Goal: Task Accomplishment & Management: Manage account settings

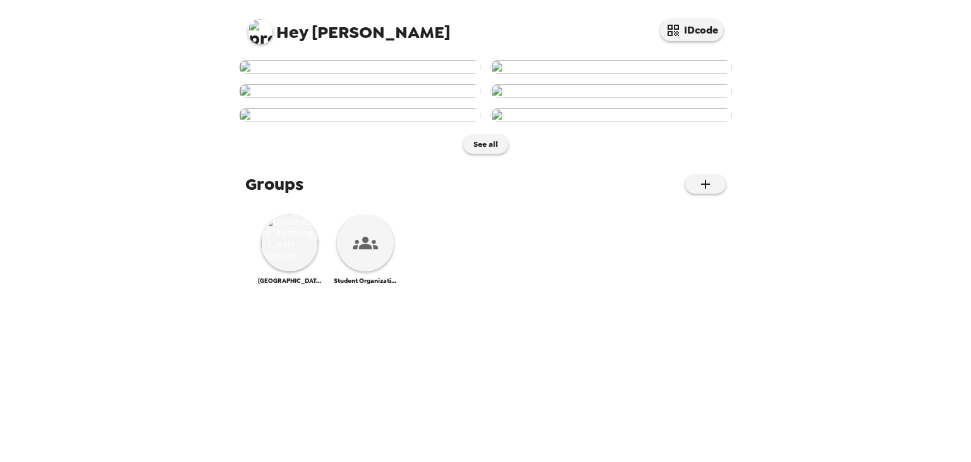
scroll to position [754, 0]
click at [293, 271] on img at bounding box center [289, 242] width 57 height 57
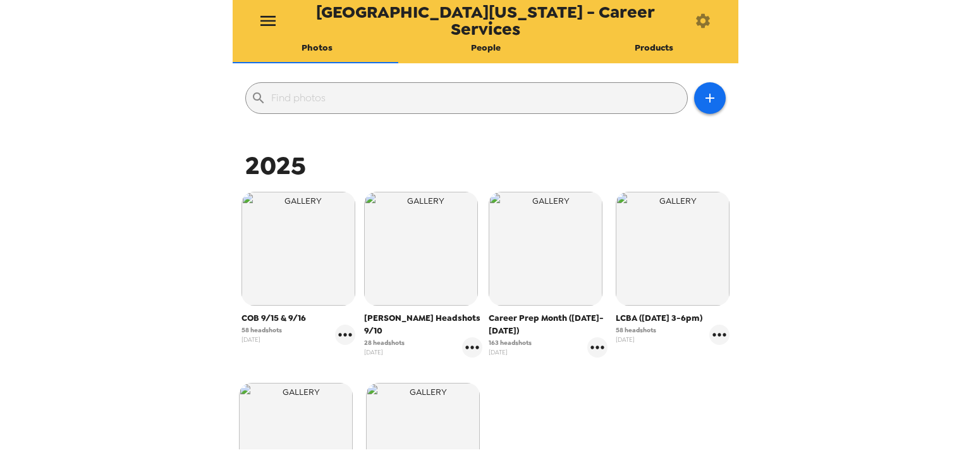
scroll to position [104, 0]
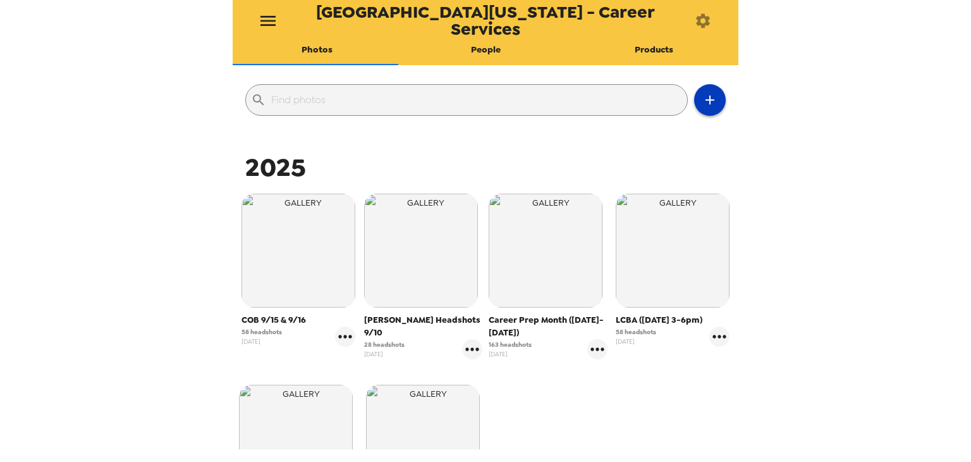
click at [702, 100] on icon "button" at bounding box center [709, 99] width 15 height 15
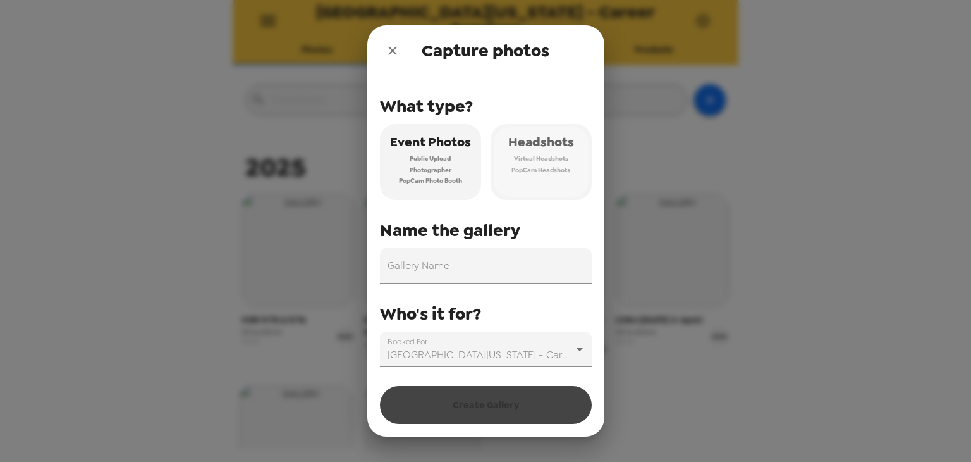
click at [548, 156] on span "Virtual Headshots" at bounding box center [541, 158] width 54 height 11
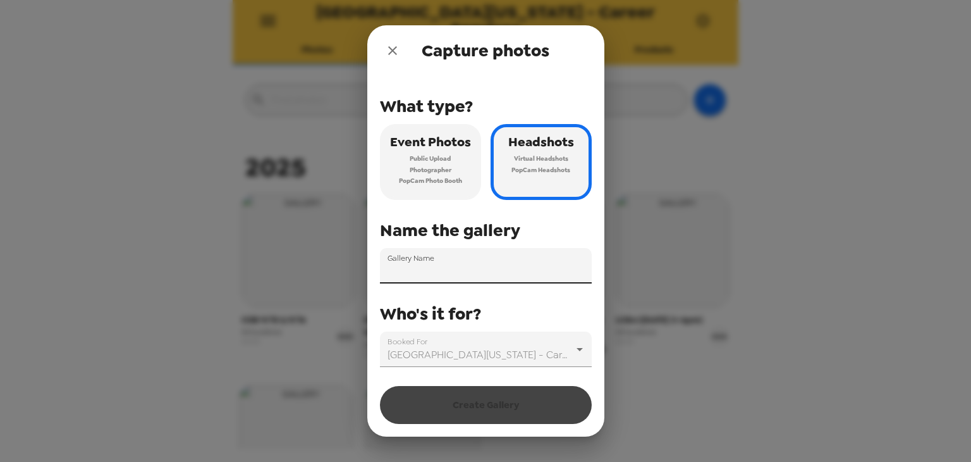
click at [425, 269] on input "Gallery Name" at bounding box center [486, 265] width 212 height 35
click at [458, 245] on div "What type? Event Photos Public Upload Photographer PopCam Photo Booth Headshots…" at bounding box center [486, 221] width 212 height 291
click at [434, 271] on input "Gallery Name" at bounding box center [486, 265] width 212 height 35
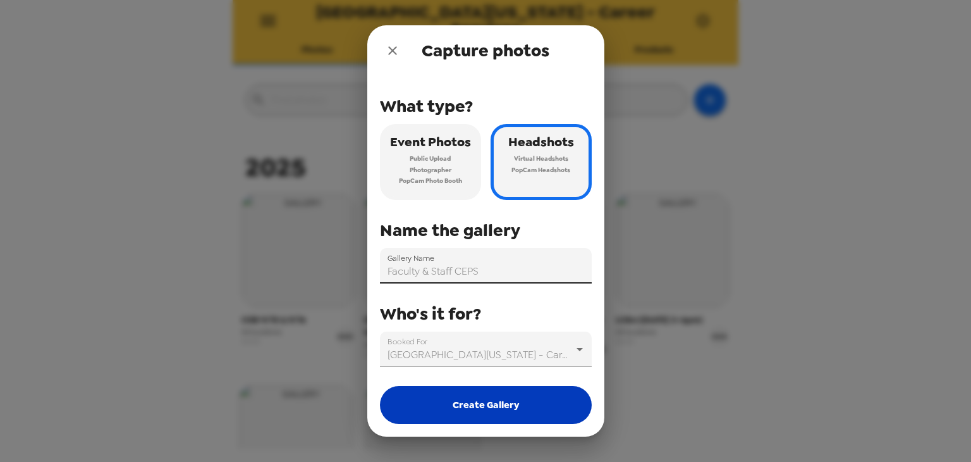
type input "Faculty & Staff CEPS"
click at [491, 413] on button "Create Gallery" at bounding box center [486, 405] width 212 height 38
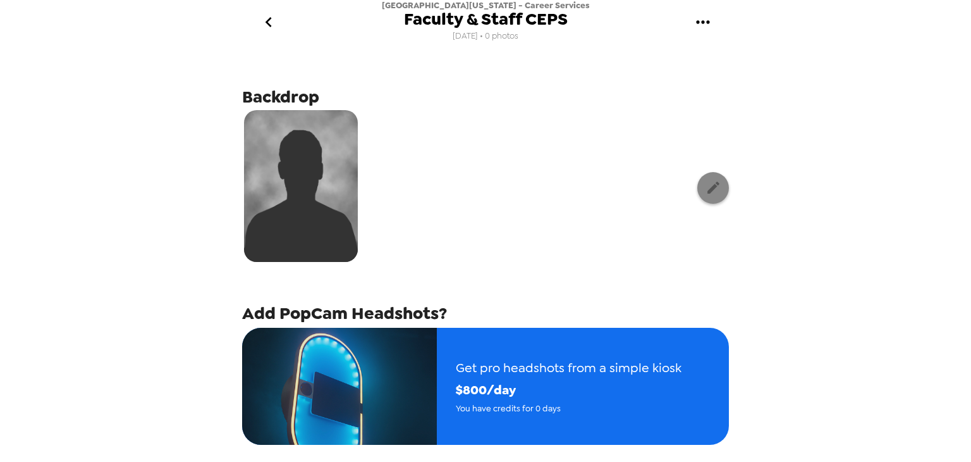
click at [707, 190] on icon "button" at bounding box center [713, 187] width 12 height 12
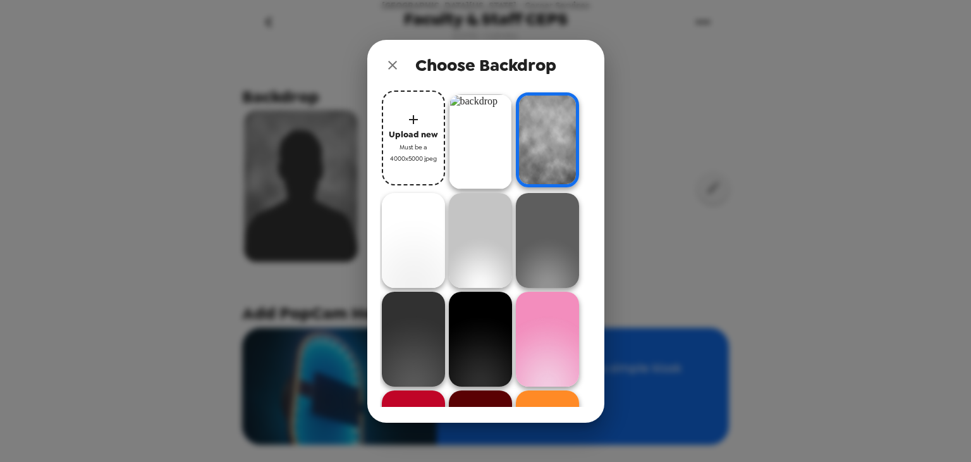
click at [468, 140] on img at bounding box center [480, 141] width 63 height 95
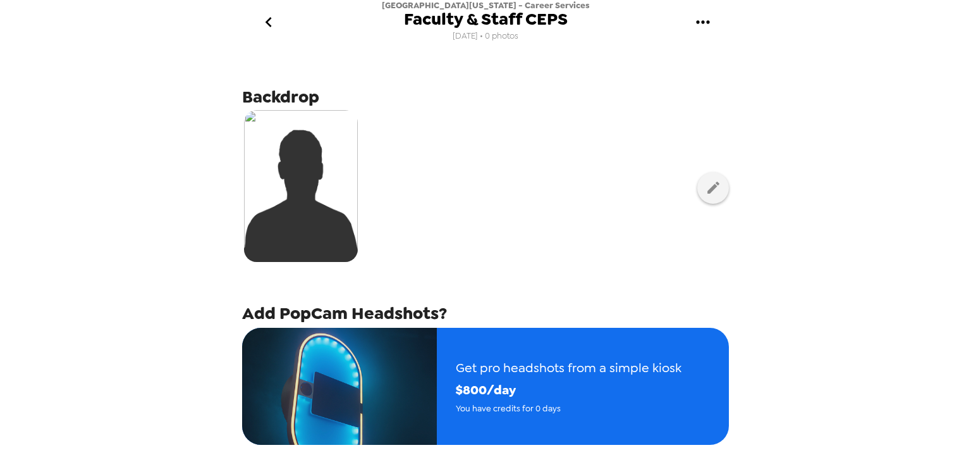
click at [276, 25] on icon "go back" at bounding box center [269, 22] width 20 height 20
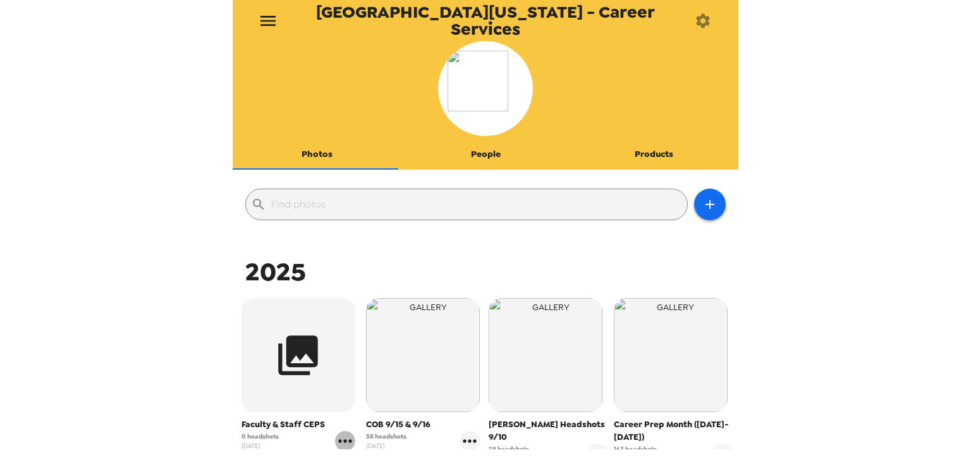
click at [338, 441] on icon "gallery menu" at bounding box center [344, 440] width 13 height 3
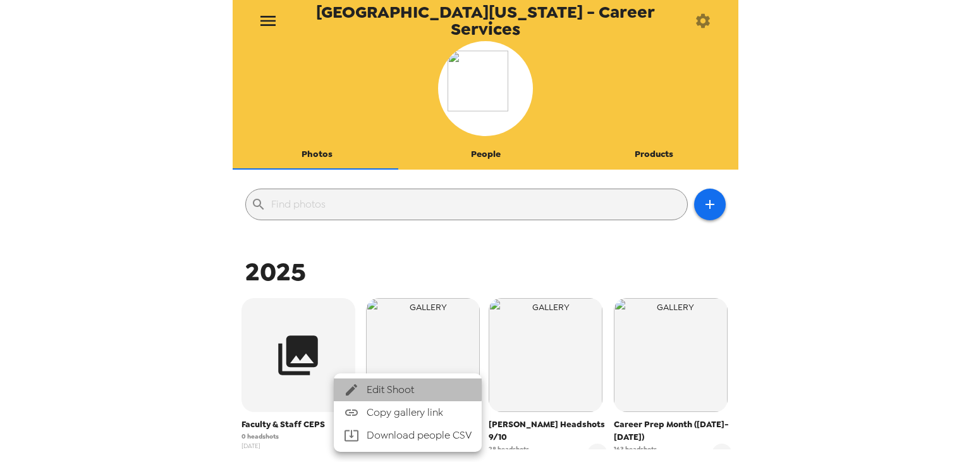
click at [374, 388] on span "Edit Shoot" at bounding box center [419, 389] width 105 height 15
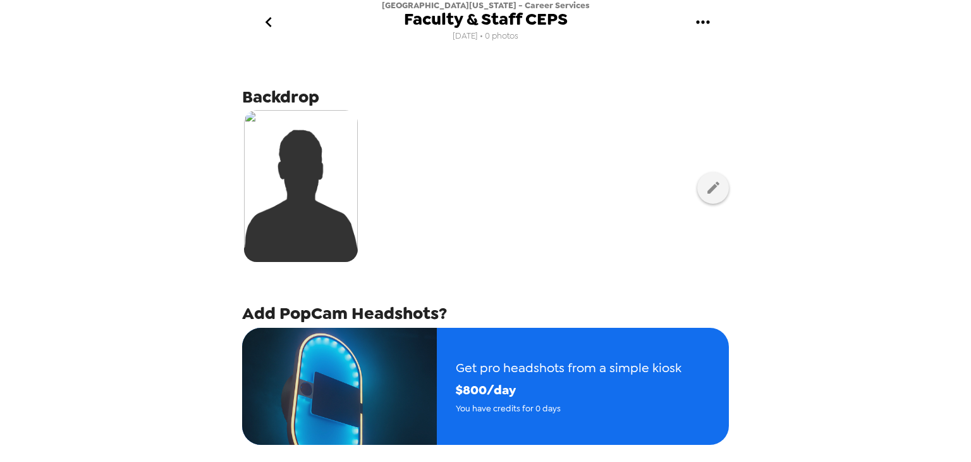
click at [704, 21] on icon "gallery menu" at bounding box center [703, 22] width 20 height 20
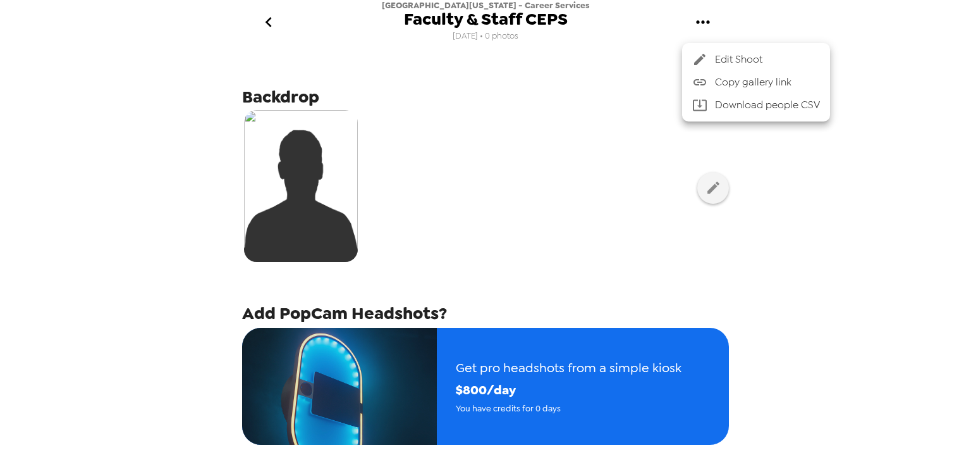
click at [732, 59] on span "Edit Shoot" at bounding box center [767, 59] width 105 height 15
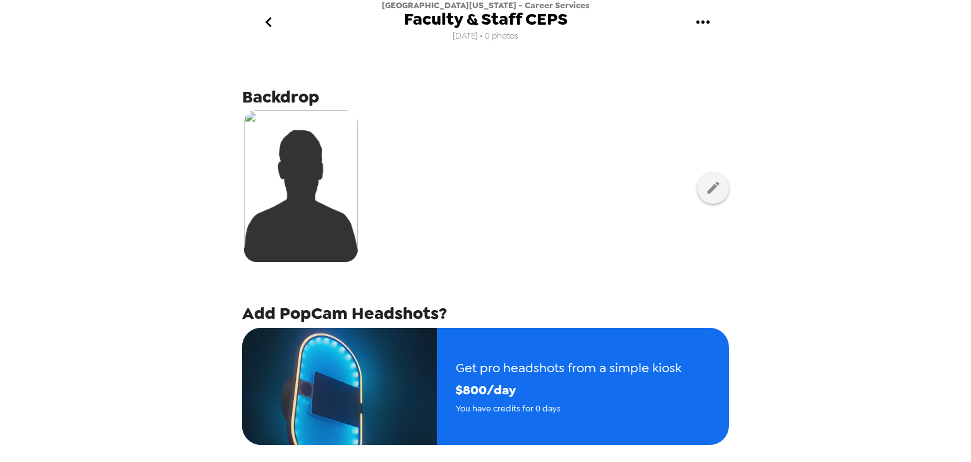
click at [530, 22] on span "Faculty & Staff CEPS" at bounding box center [486, 19] width 164 height 17
click at [686, 23] on button "gallery menu" at bounding box center [702, 22] width 41 height 41
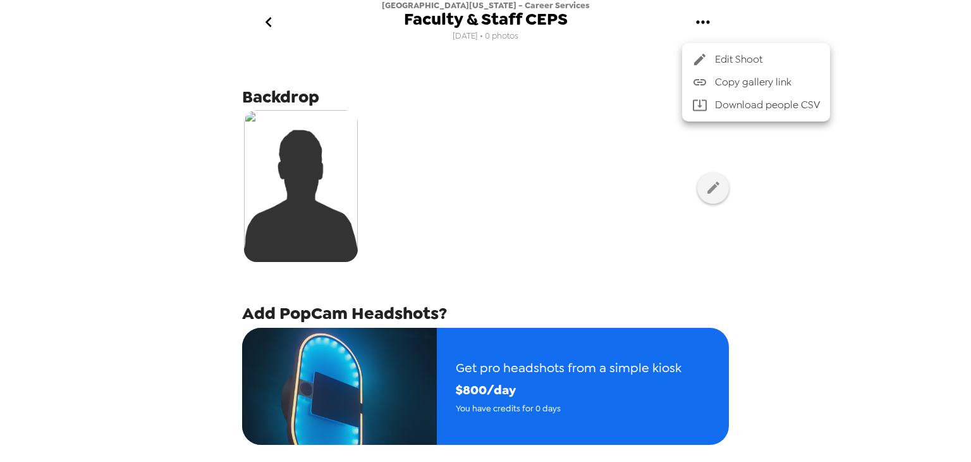
click at [479, 32] on div at bounding box center [485, 231] width 971 height 462
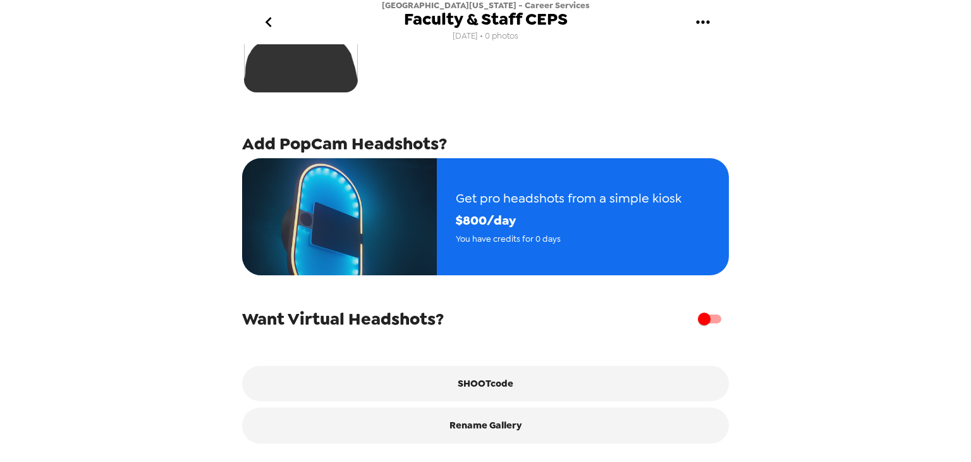
scroll to position [177, 0]
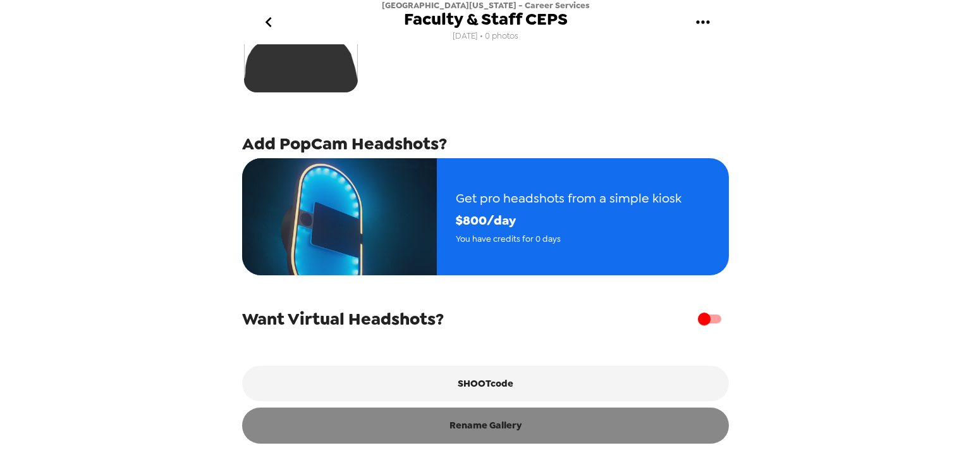
click at [477, 424] on button "Rename Gallery" at bounding box center [485, 424] width 487 height 35
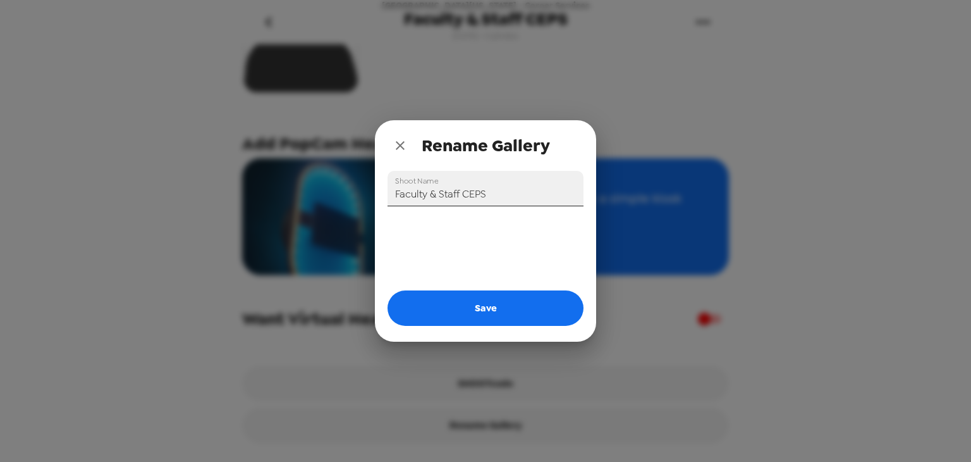
click at [494, 199] on input "Faculty & Staff CEPS" at bounding box center [486, 188] width 196 height 35
drag, startPoint x: 486, startPoint y: 194, endPoint x: 462, endPoint y: 193, distance: 24.1
click at [462, 193] on input "Faculty & Staff CEPS 10/1 & 10/2" at bounding box center [486, 188] width 196 height 35
click at [468, 193] on input "Faculty & Staff CEPS 10/1 & 10/2" at bounding box center [486, 188] width 196 height 35
click at [395, 195] on input "Faculty & Staff 10/1 & 10/2" at bounding box center [486, 188] width 196 height 35
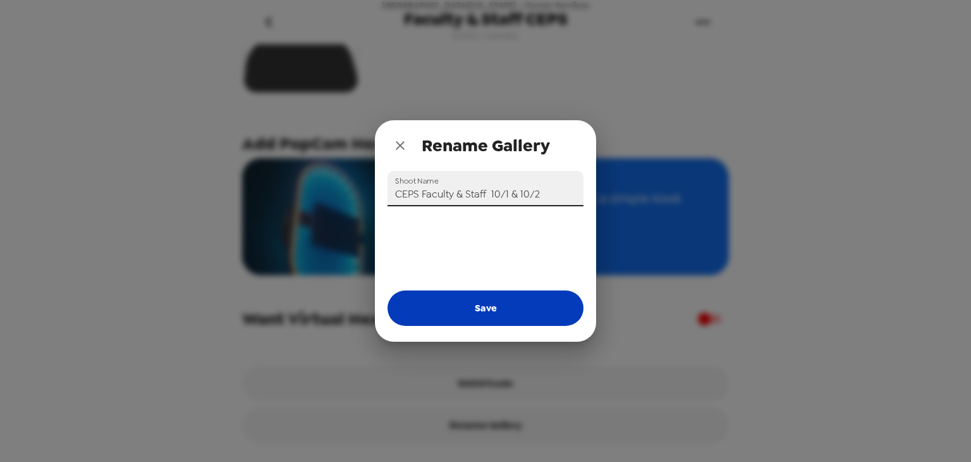
click at [494, 314] on button "Save" at bounding box center [486, 307] width 196 height 35
type input "Faculty & Staff CEPS"
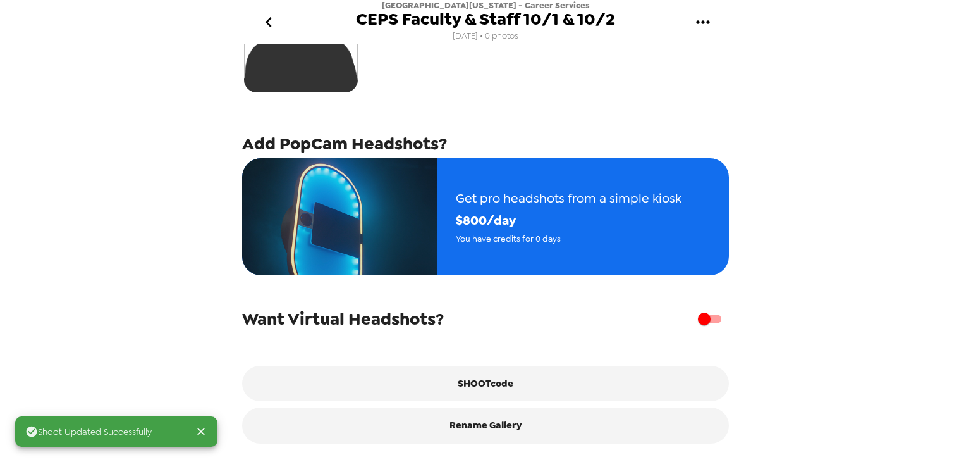
click at [273, 22] on icon "go back" at bounding box center [269, 22] width 20 height 20
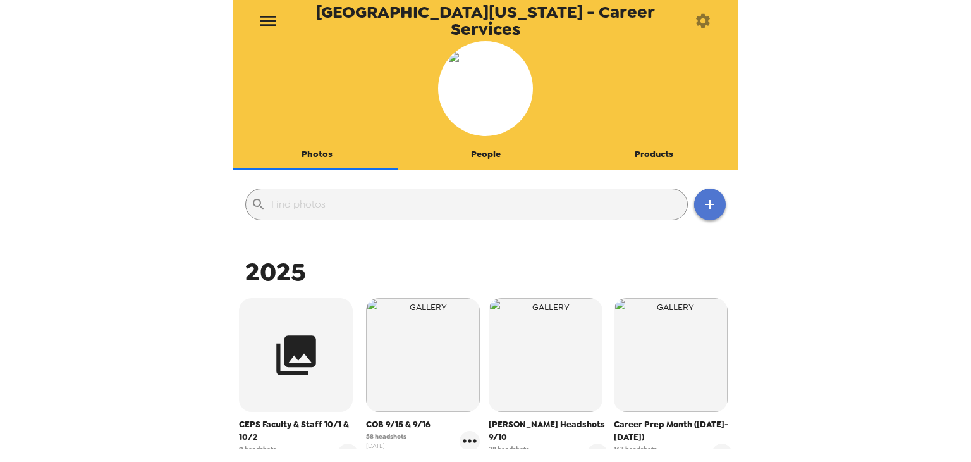
click at [702, 205] on icon "button" at bounding box center [709, 204] width 15 height 15
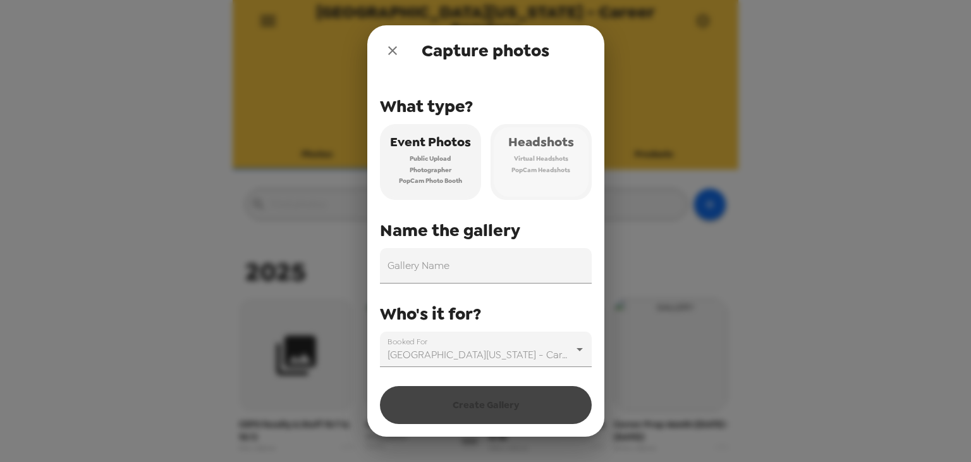
click at [537, 153] on span "Virtual Headshots" at bounding box center [541, 158] width 54 height 11
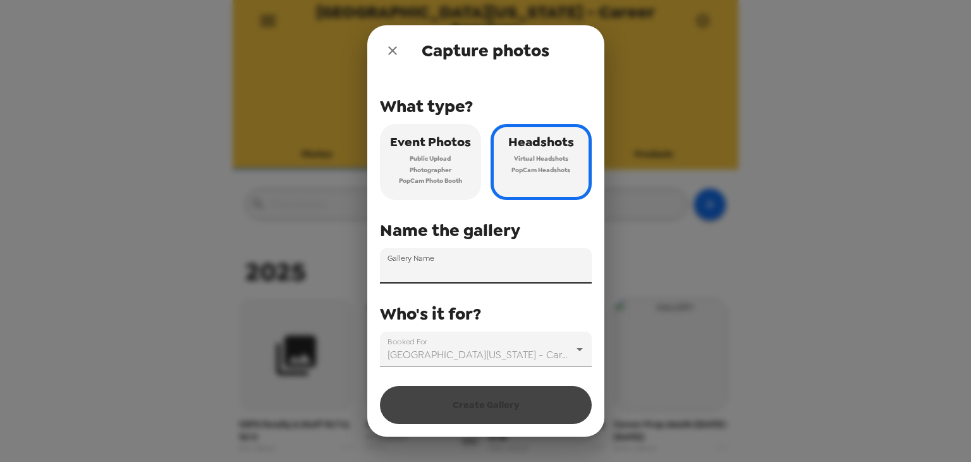
click at [414, 269] on input "Gallery Name" at bounding box center [486, 265] width 212 height 35
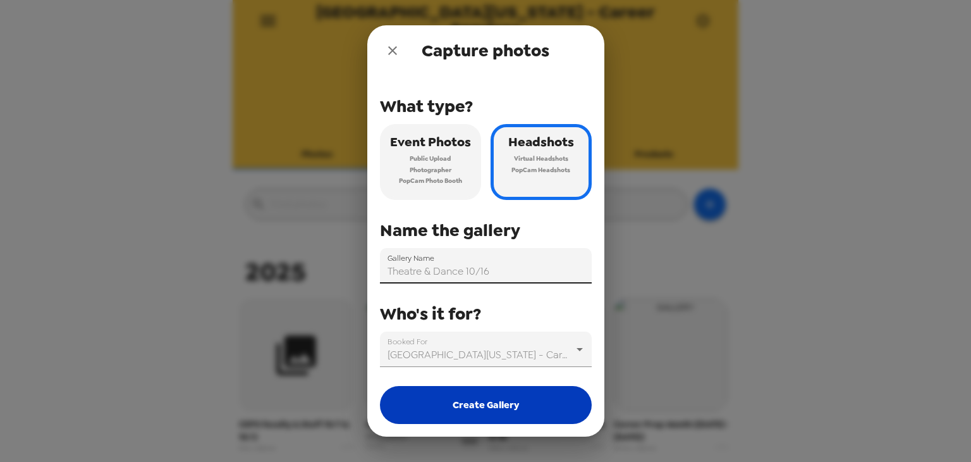
type input "Theatre & Dance 10/16"
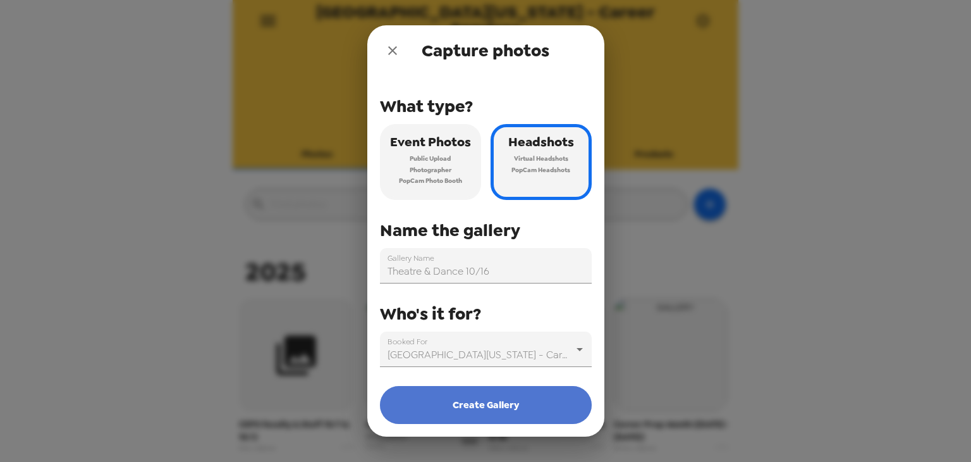
click at [483, 407] on button "Create Gallery" at bounding box center [486, 405] width 212 height 38
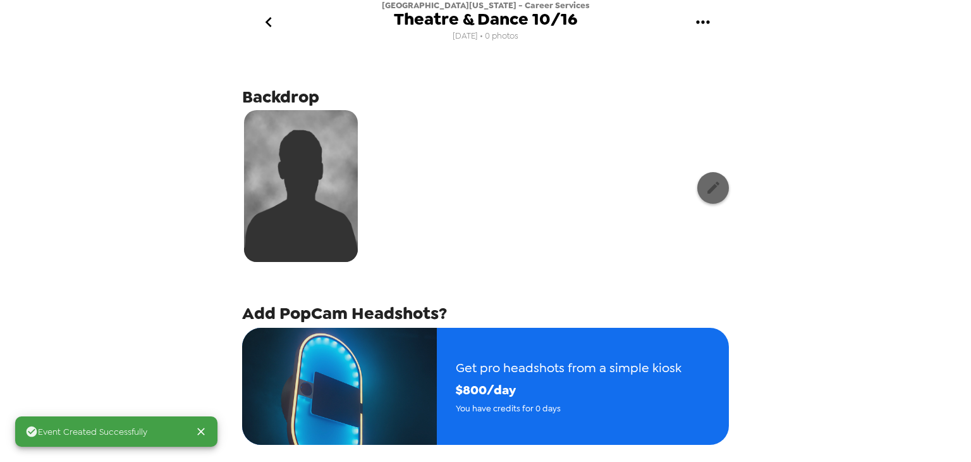
click at [709, 197] on button "button" at bounding box center [713, 188] width 32 height 32
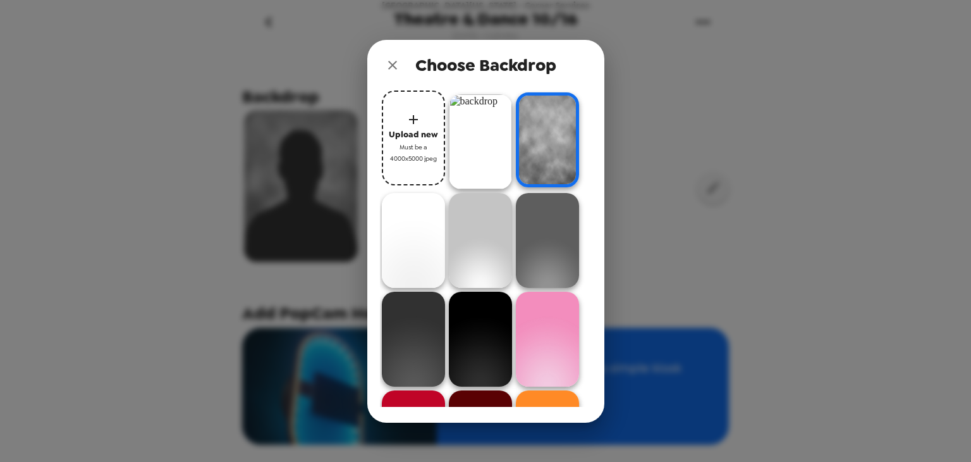
click at [464, 145] on img at bounding box center [480, 141] width 63 height 95
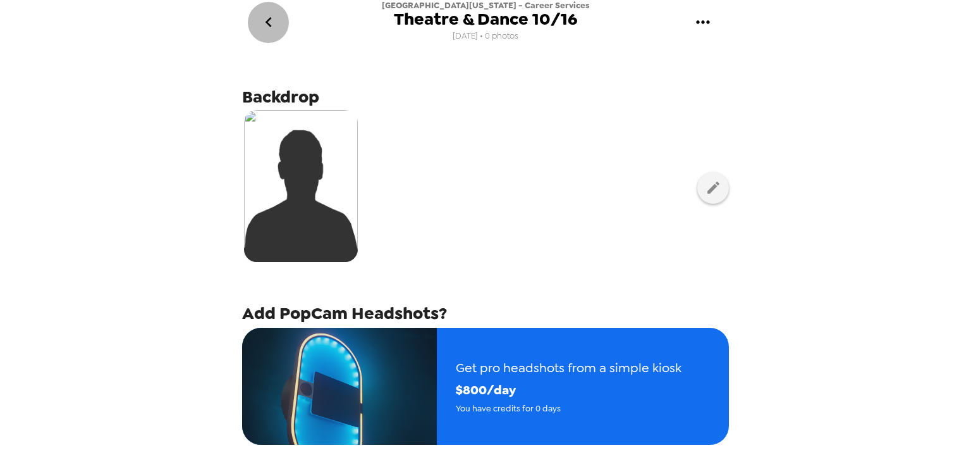
click at [273, 17] on icon "go back" at bounding box center [269, 22] width 20 height 20
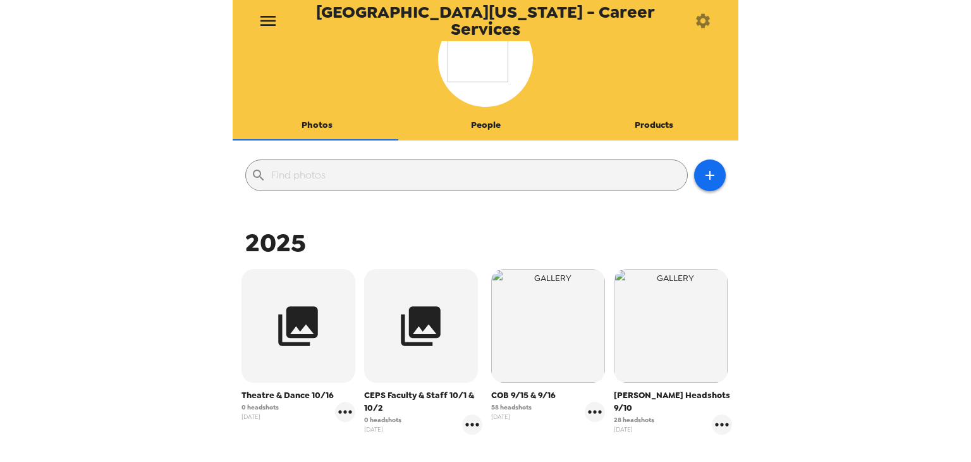
scroll to position [25, 0]
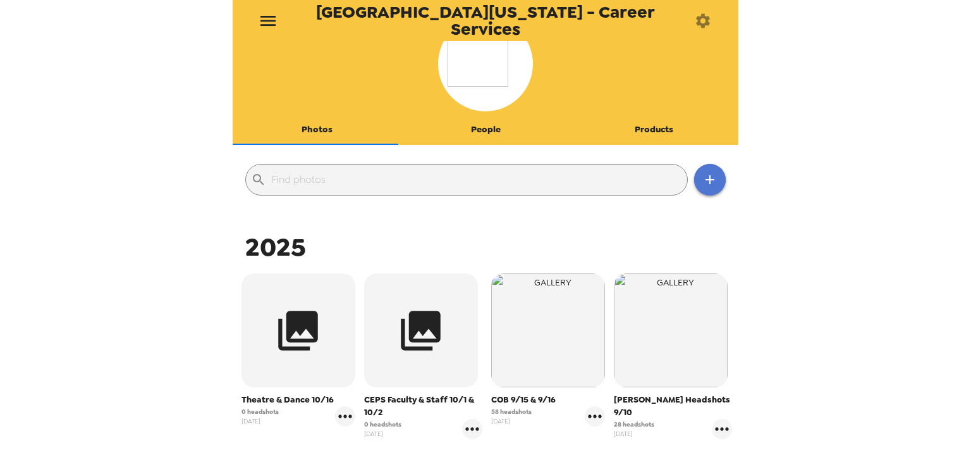
click at [702, 188] on button "button" at bounding box center [710, 180] width 32 height 32
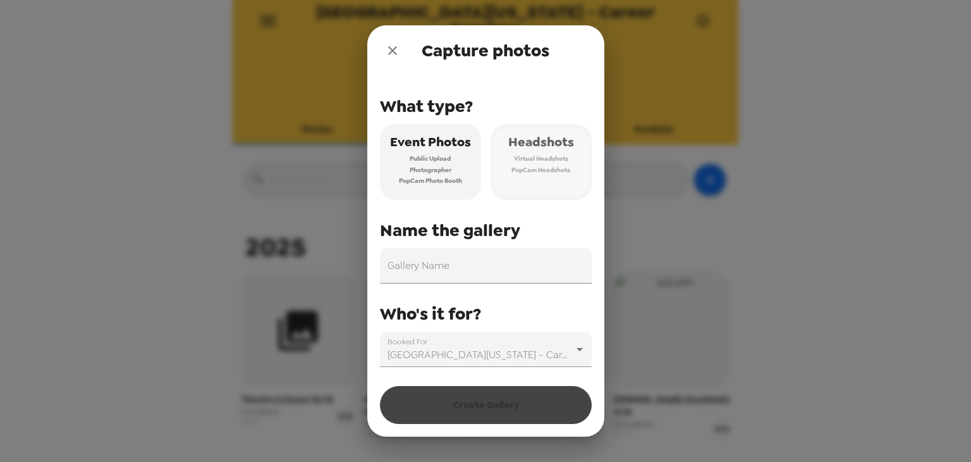
click at [548, 152] on span "Headshots" at bounding box center [541, 142] width 66 height 22
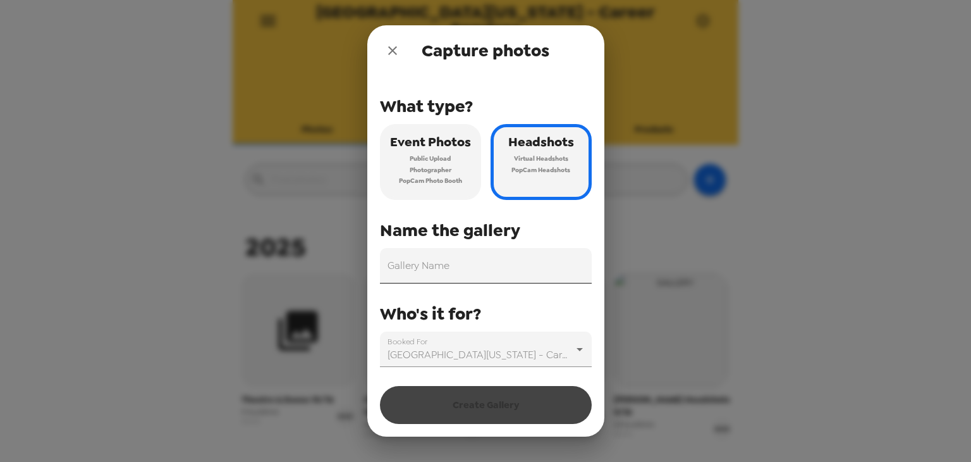
click at [457, 266] on input "Gallery Name" at bounding box center [486, 265] width 212 height 35
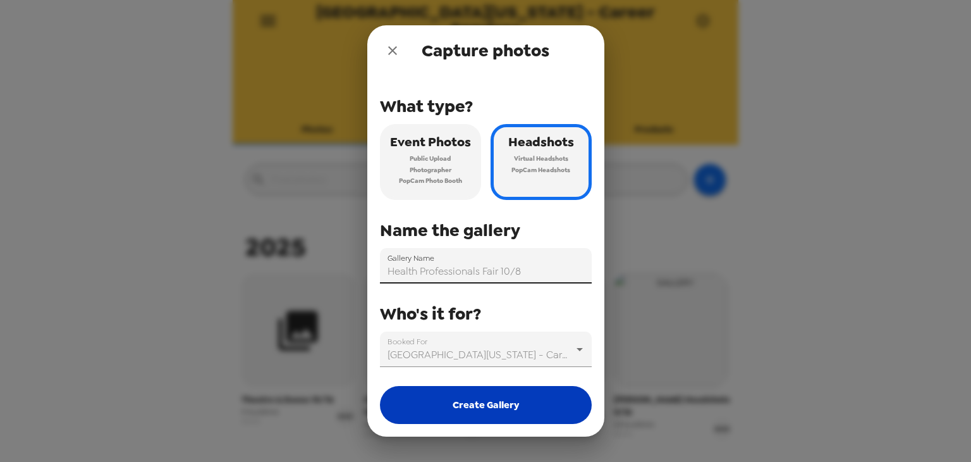
type input "Health Professionals Fair 10/8"
click at [499, 401] on button "Create Gallery" at bounding box center [486, 405] width 212 height 38
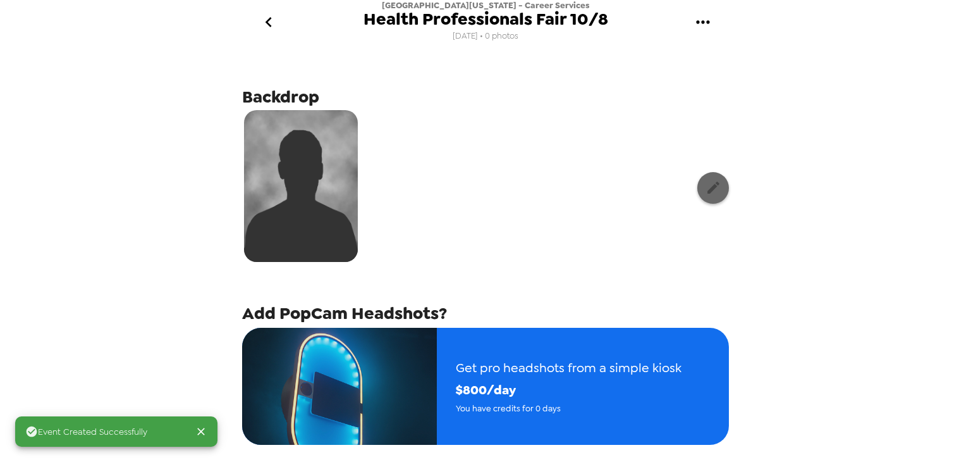
click at [703, 196] on button "button" at bounding box center [713, 188] width 32 height 32
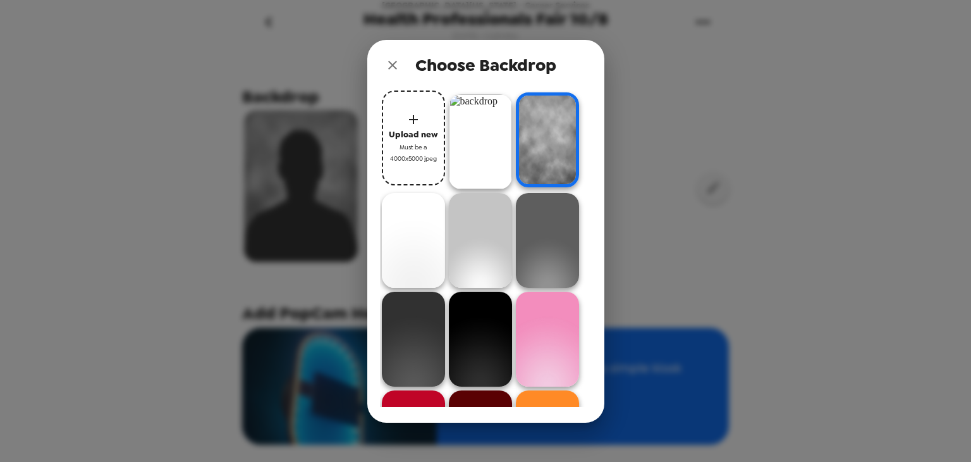
click at [494, 141] on img at bounding box center [480, 141] width 63 height 95
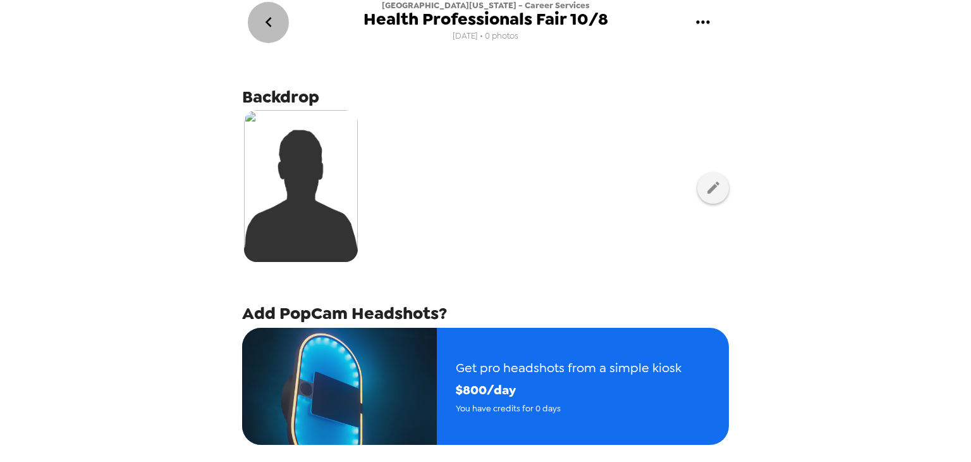
click at [271, 21] on icon "go back" at bounding box center [269, 22] width 20 height 20
